Goal: Task Accomplishment & Management: Manage account settings

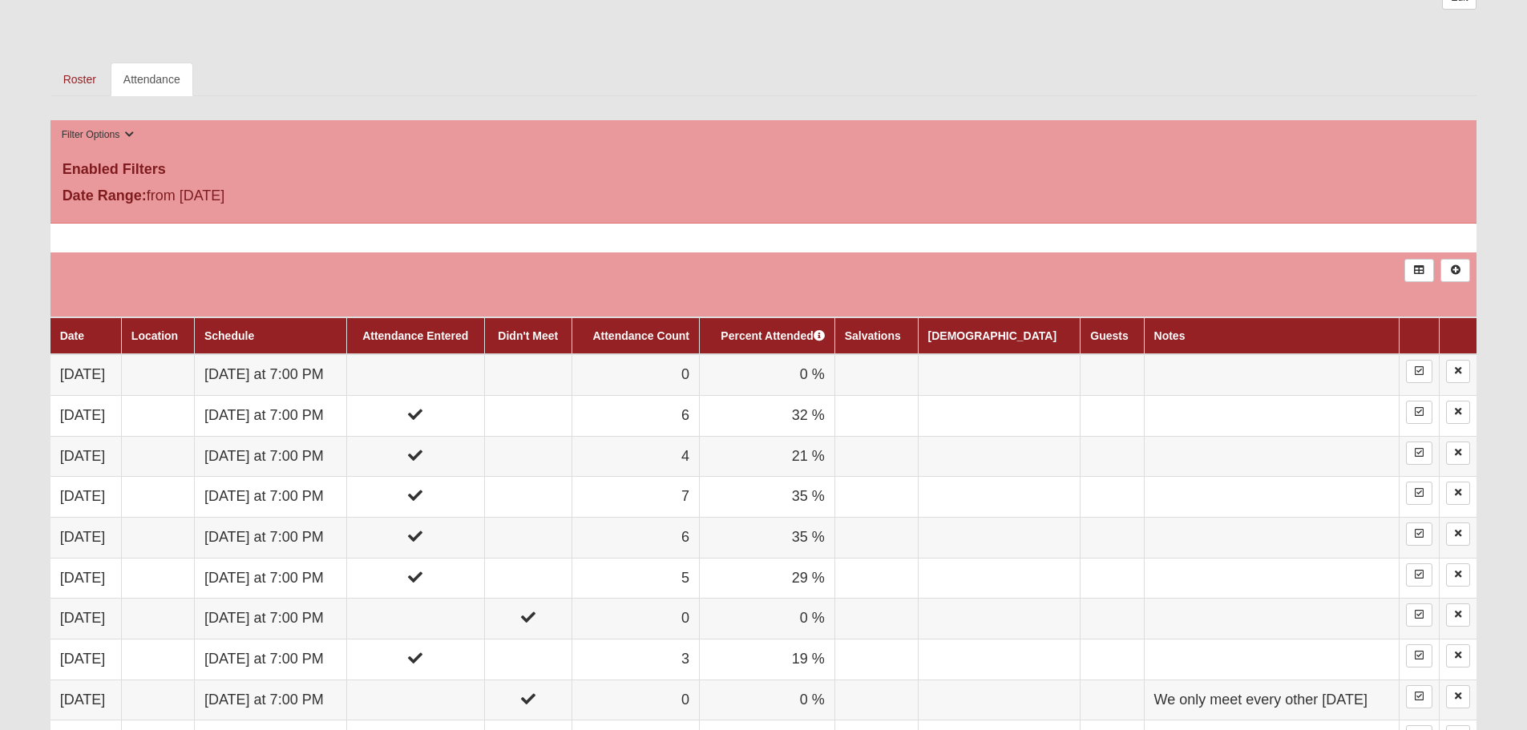
scroll to position [561, 0]
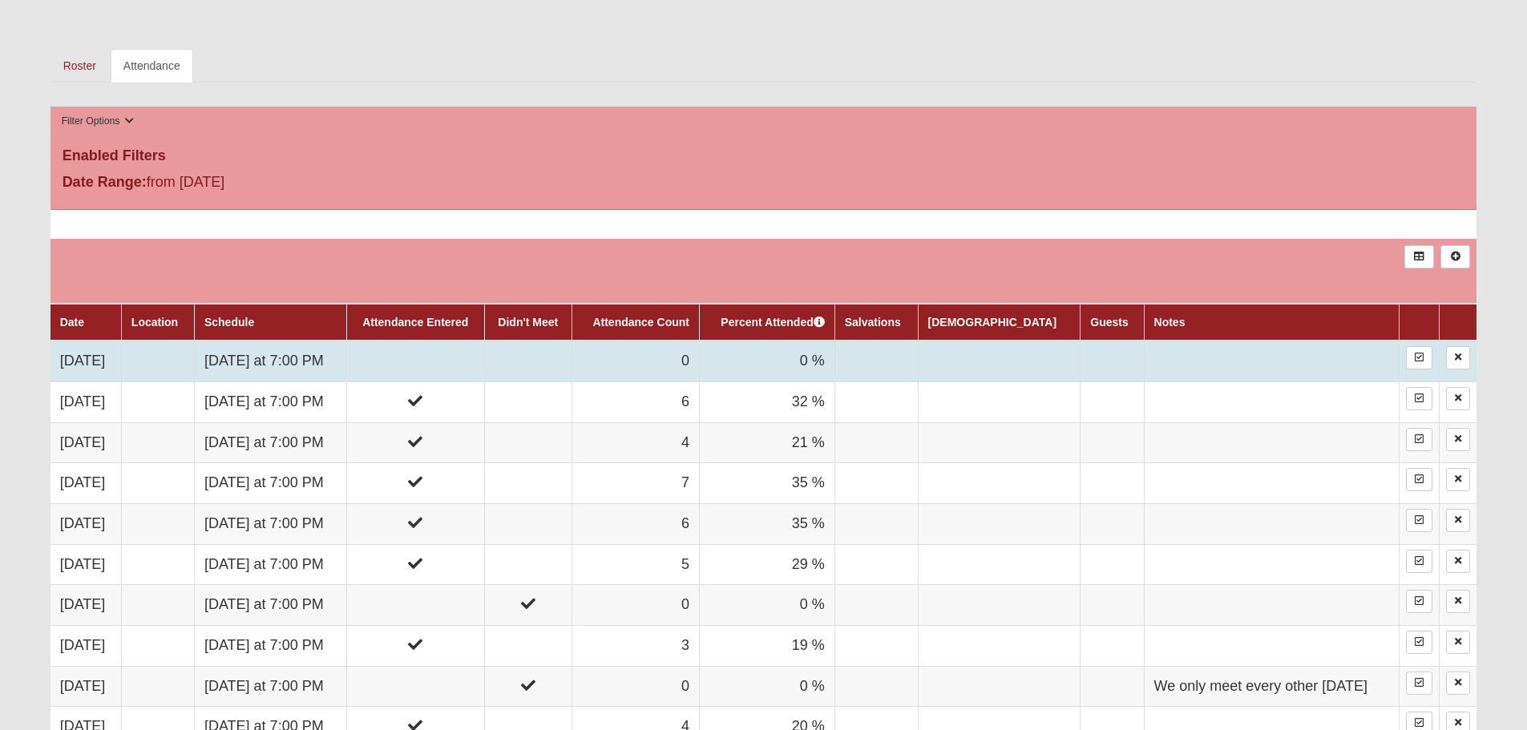
click at [452, 345] on td at bounding box center [415, 361] width 138 height 41
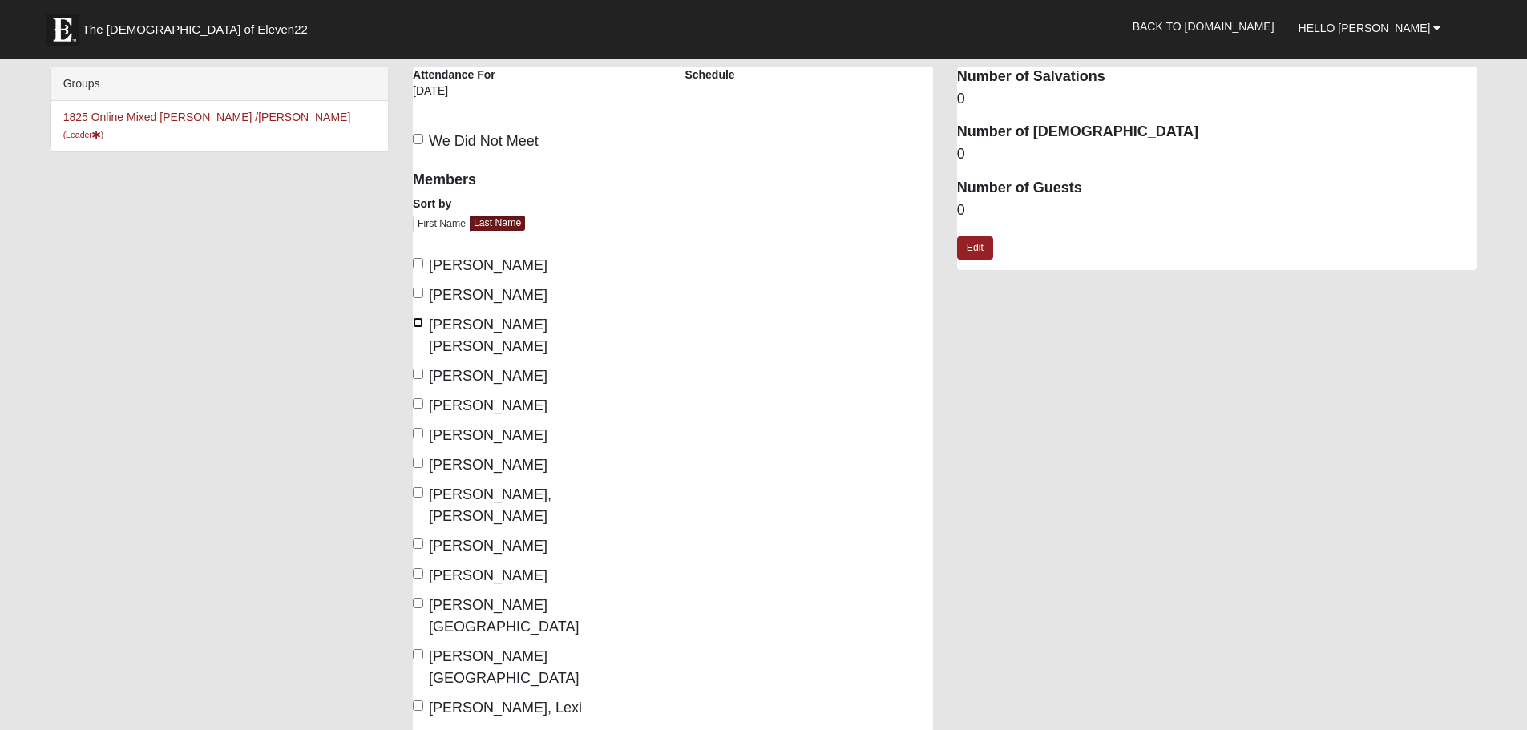
drag, startPoint x: 418, startPoint y: 322, endPoint x: 423, endPoint y: 330, distance: 9.1
click at [420, 326] on input "Bailey Dunckel, Deb" at bounding box center [418, 323] width 10 height 10
checkbox input "true"
click at [416, 488] on input "Garcia, Yainoli" at bounding box center [418, 493] width 10 height 10
checkbox input "true"
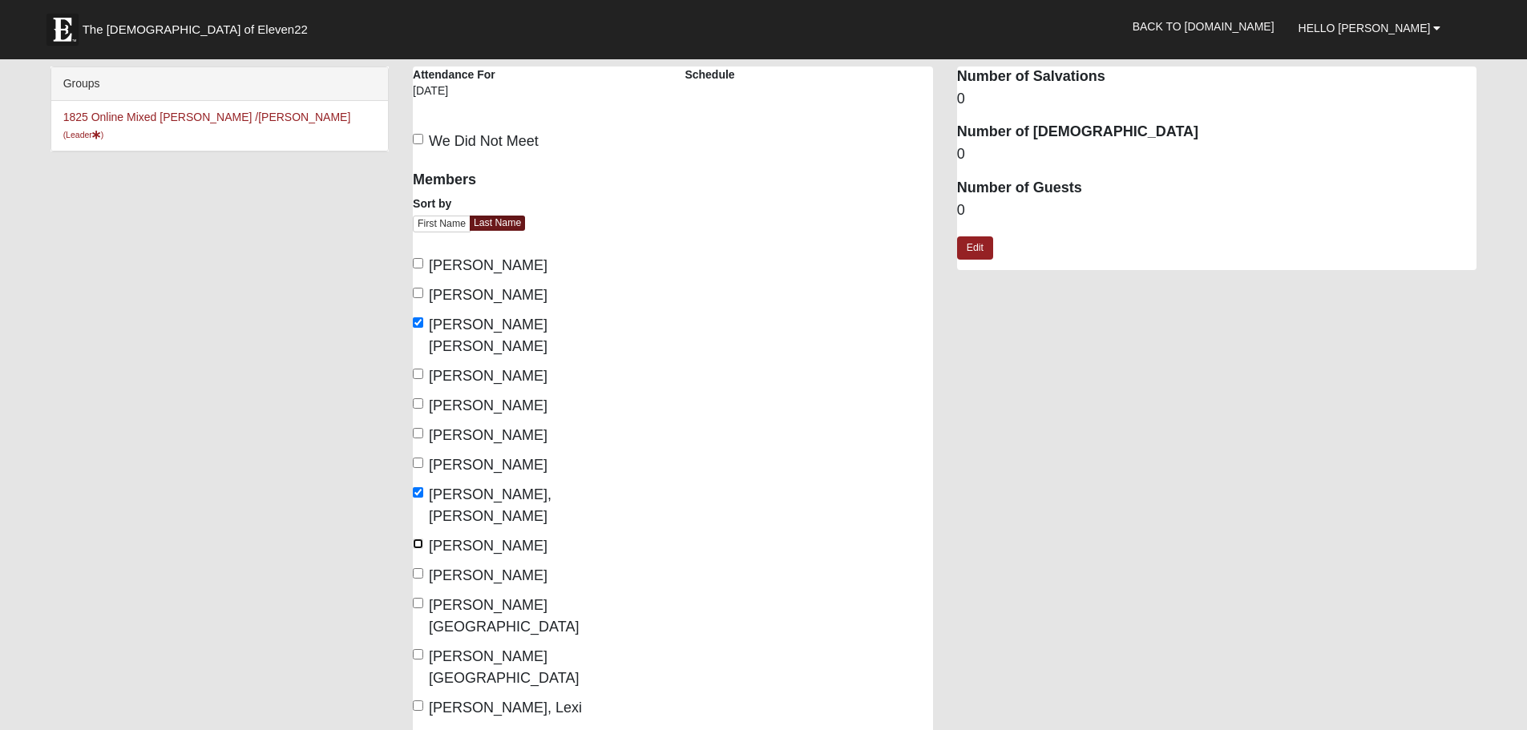
click at [416, 539] on input "Hawkins, Courtney" at bounding box center [418, 544] width 10 height 10
checkbox input "true"
click at [417, 598] on input "Lindberg, Savannah" at bounding box center [418, 603] width 10 height 10
checkbox input "true"
click at [415, 701] on input "MacLean, Lexi" at bounding box center [418, 706] width 10 height 10
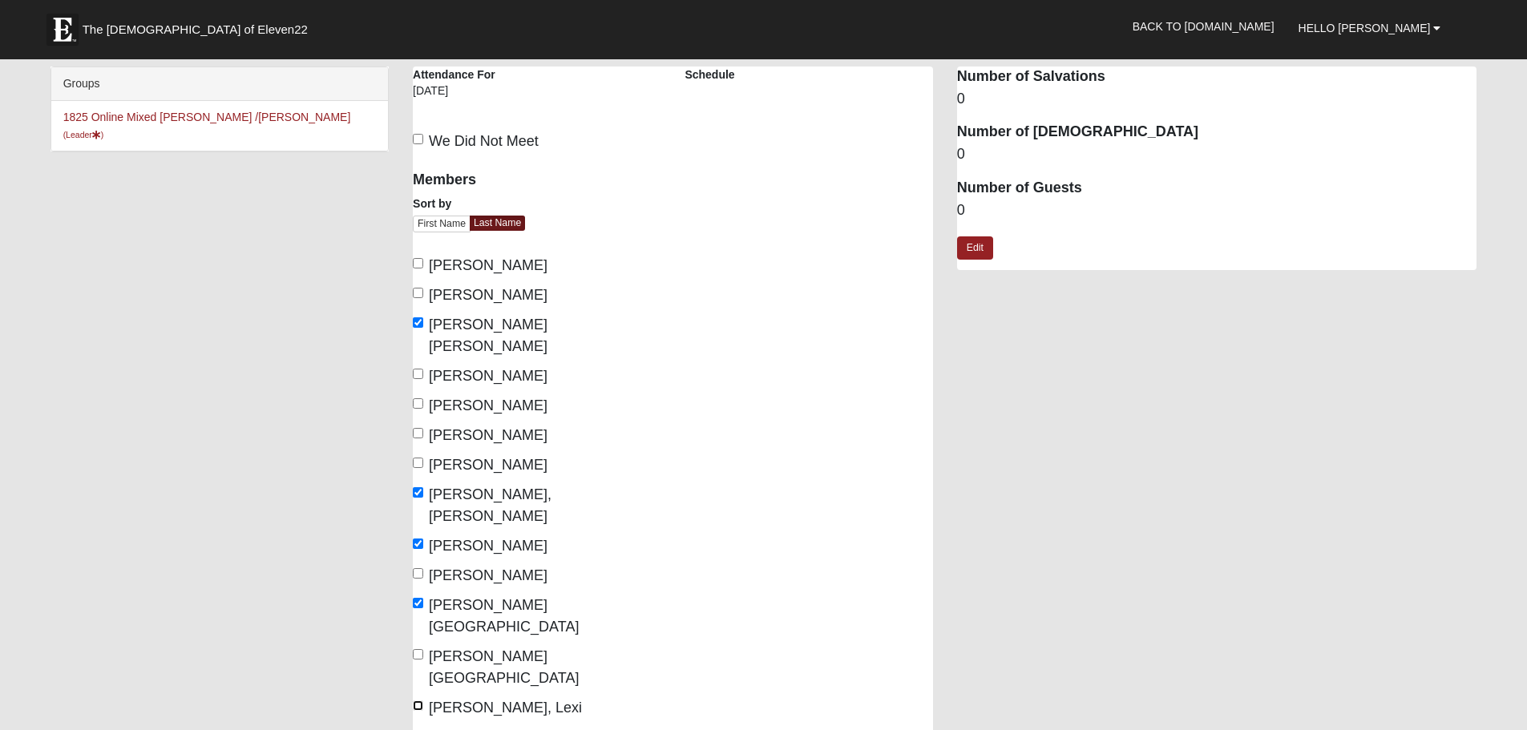
checkbox input "true"
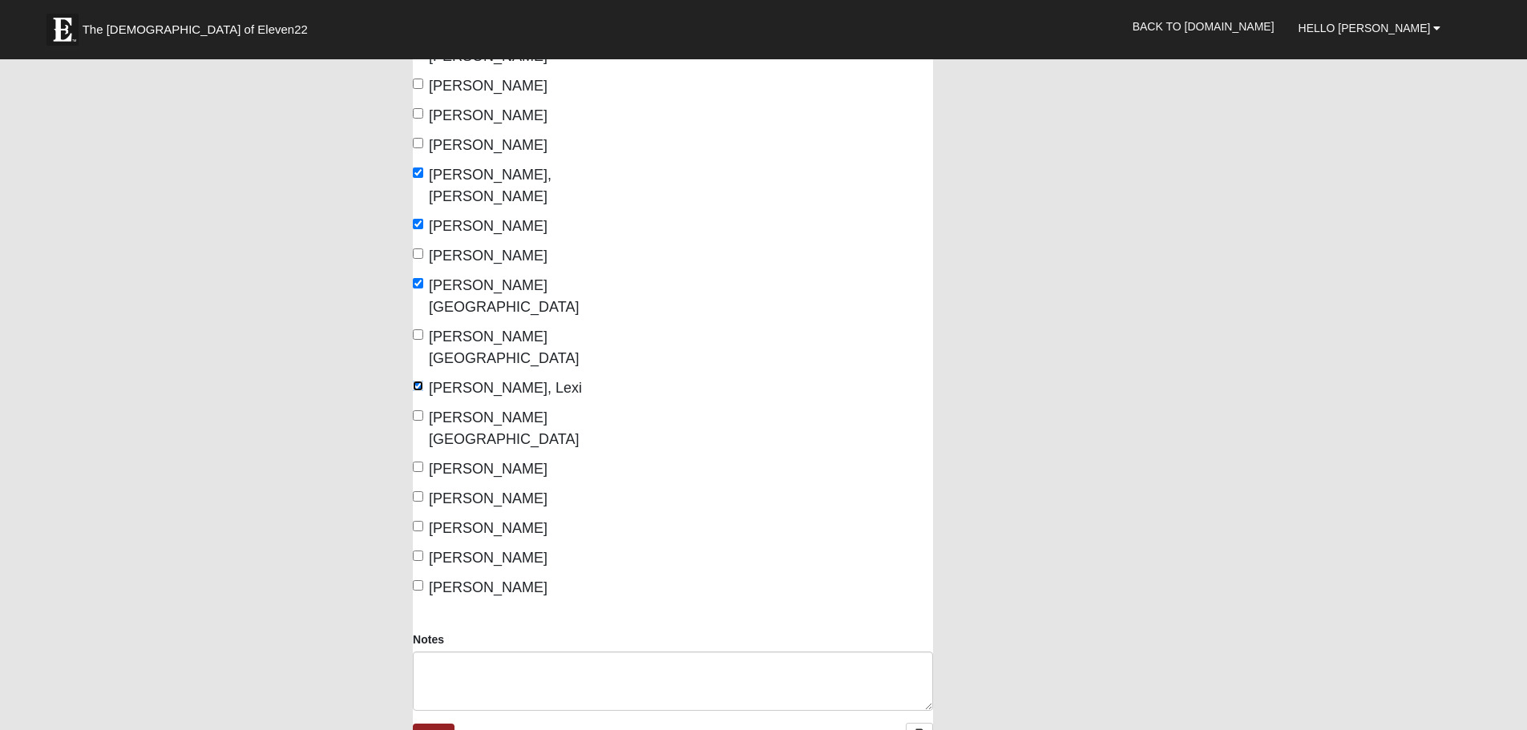
scroll to position [321, 0]
click at [416, 580] on input "Wohl, Laurie" at bounding box center [418, 585] width 10 height 10
checkbox input "true"
click at [436, 723] on link "Save" at bounding box center [434, 734] width 42 height 23
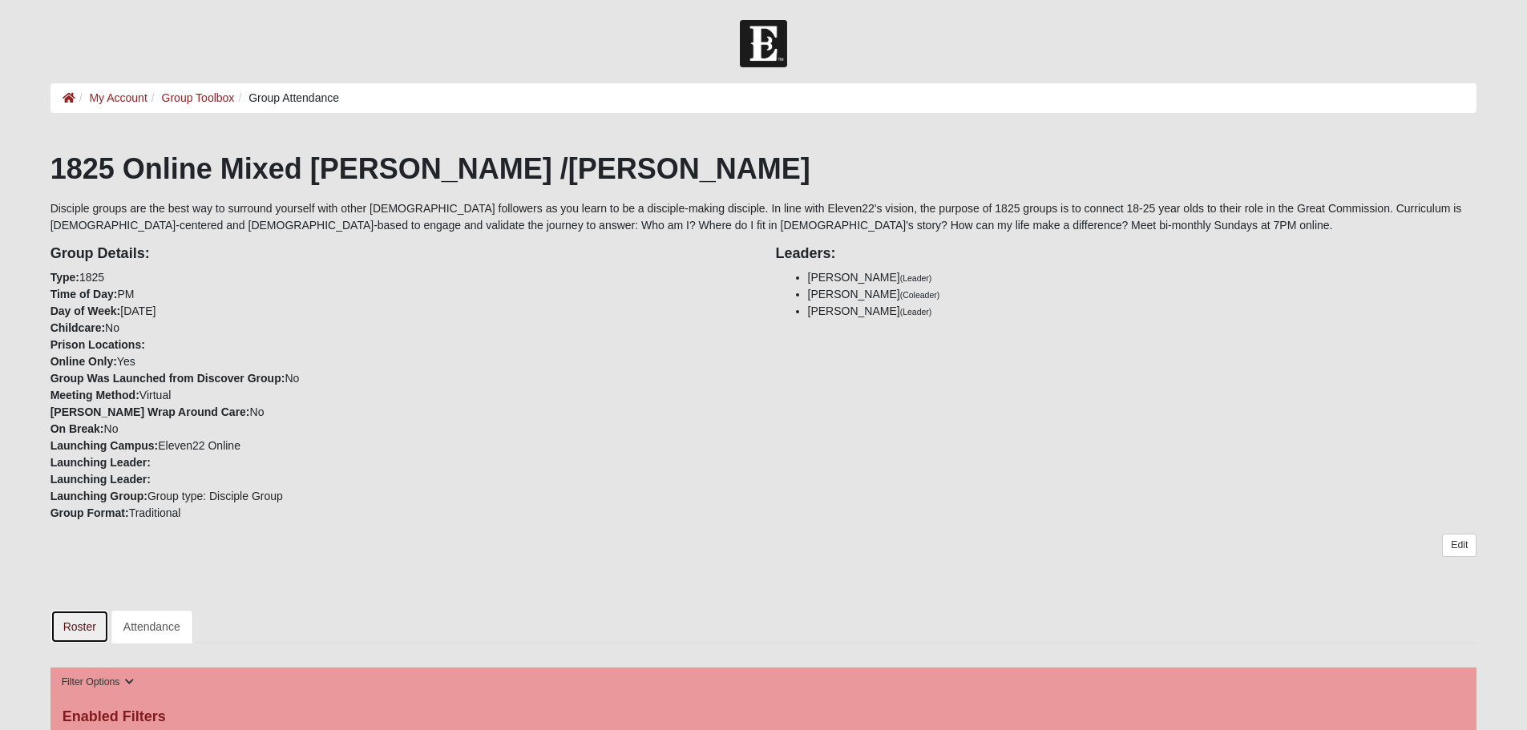
click at [85, 629] on link "Roster" at bounding box center [80, 627] width 59 height 34
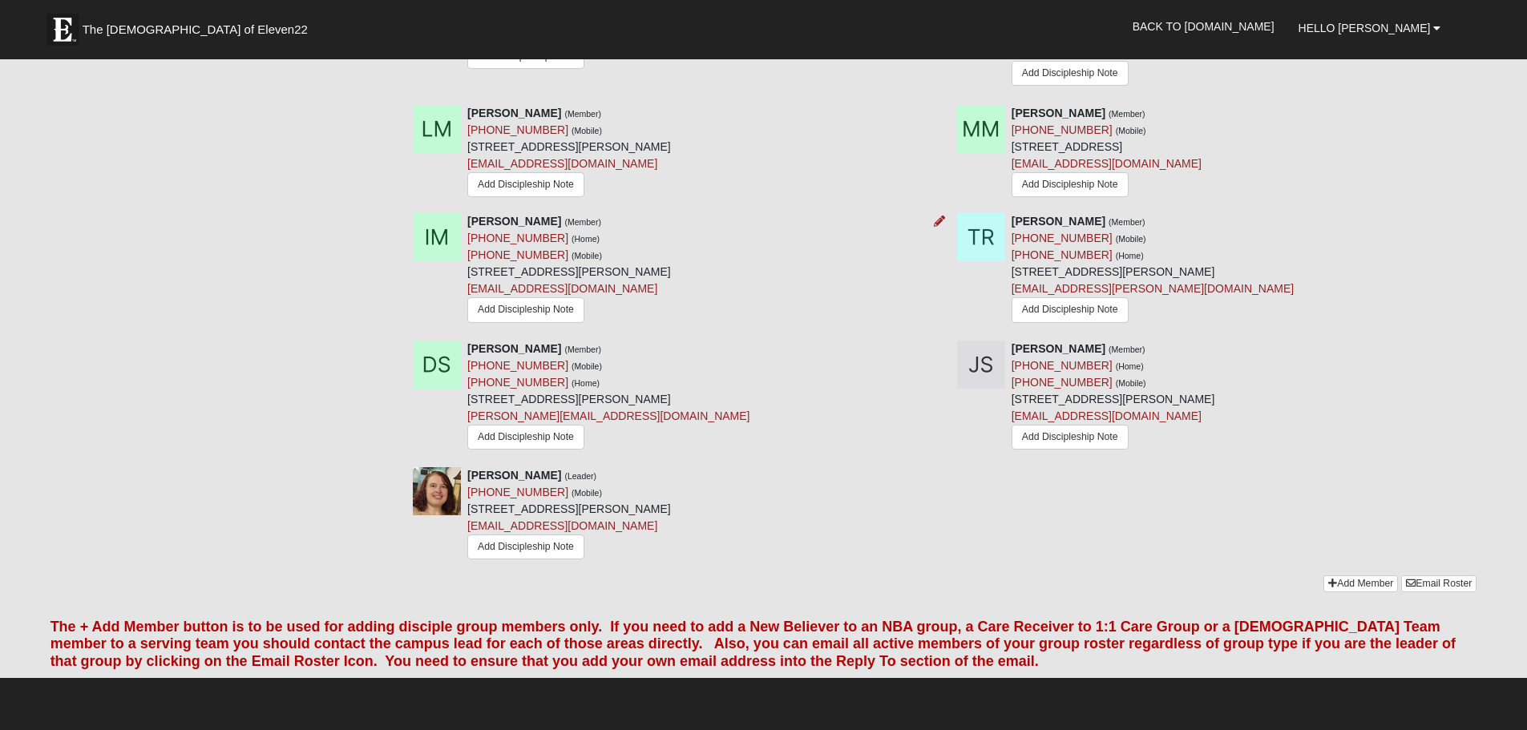
scroll to position [1363, 0]
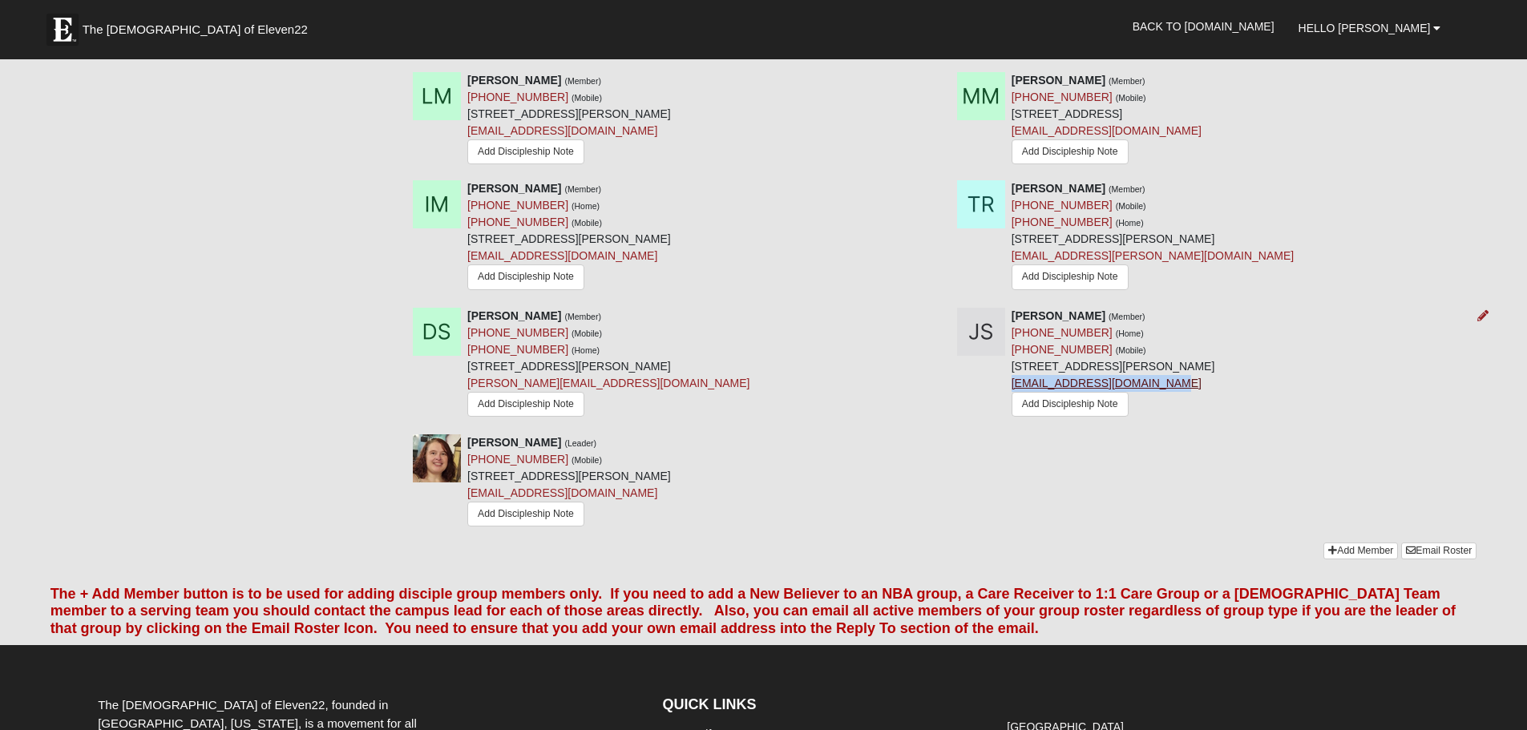
drag, startPoint x: 1162, startPoint y: 447, endPoint x: 1012, endPoint y: 453, distance: 150.0
click at [1012, 421] on div "Justin Spivey (Member) (559) 993-9250 (Home) (559) 809-5677 (Mobile) 815 S Dema…" at bounding box center [1114, 364] width 204 height 113
copy link "spiveyjustin2021@gmail.com"
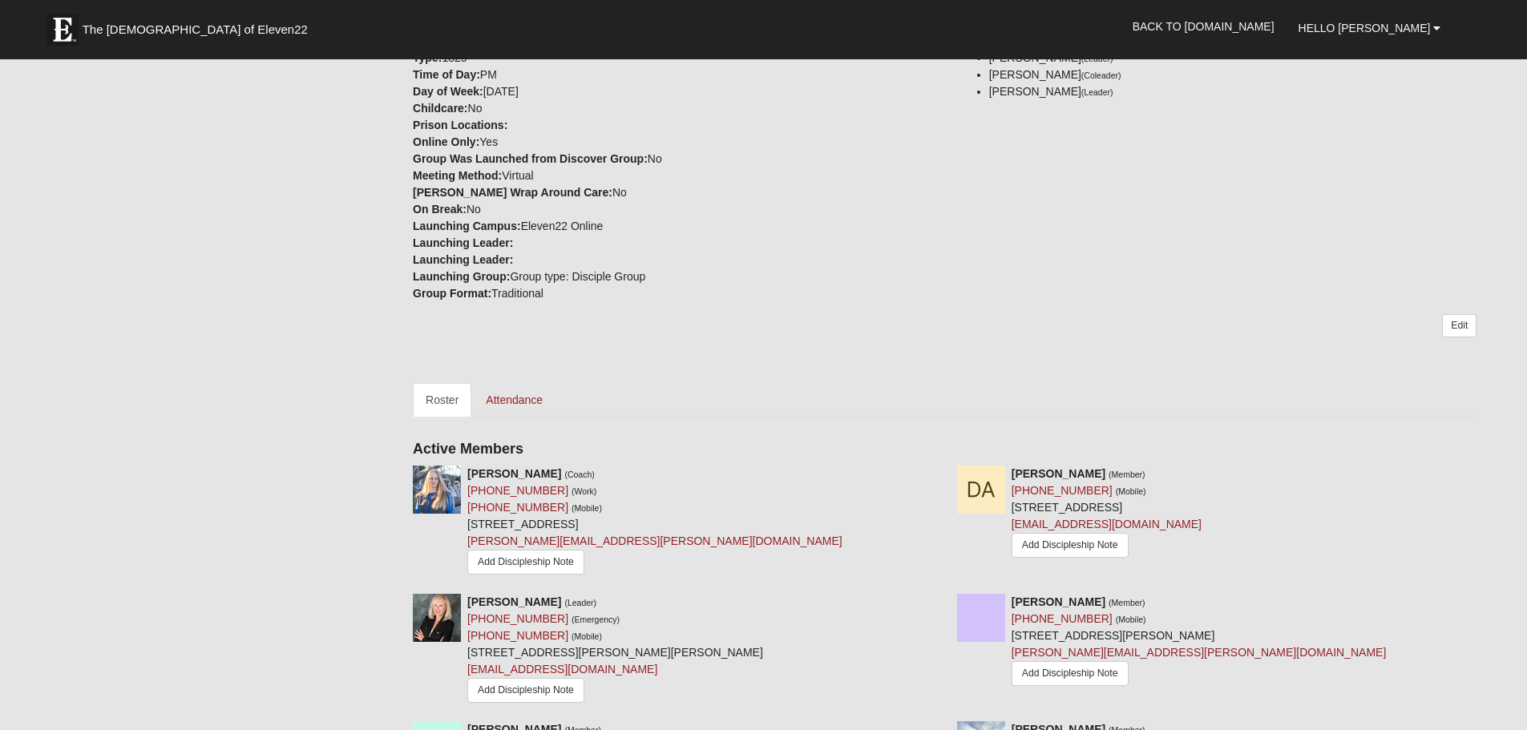
scroll to position [0, 0]
